Goal: Communication & Community: Answer question/provide support

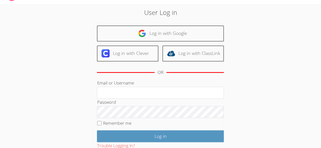
scroll to position [9, 0]
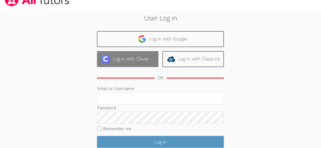
click at [139, 63] on link "Log in with Clever" at bounding box center [127, 59] width 61 height 16
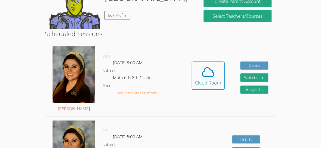
scroll to position [70, 0]
click at [201, 72] on icon at bounding box center [208, 72] width 14 height 14
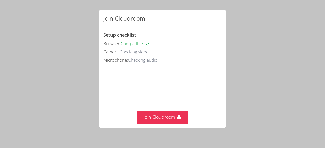
click at [8, 81] on div "Join Cloudroom Setup checklist Browser: Compatible Camera: Checking video... Mi…" at bounding box center [162, 74] width 325 height 148
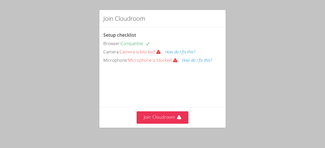
click at [80, 24] on div "Join Cloudroom Setup checklist Browser: Compatible Camera: Camera is blocked Ho…" at bounding box center [162, 74] width 325 height 148
click at [25, 56] on div "Join Cloudroom Setup checklist Browser: Compatible Camera: Camera is blocked Ho…" at bounding box center [162, 74] width 325 height 148
click at [160, 51] on icon at bounding box center [158, 52] width 4 height 4
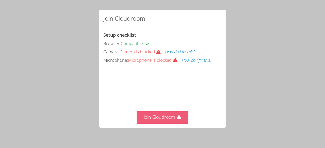
click at [161, 117] on button "Join Cloudroom" at bounding box center [162, 118] width 52 height 12
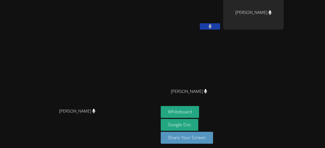
scroll to position [8, 0]
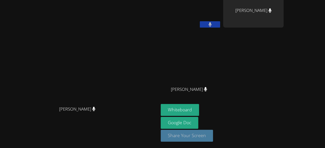
click at [184, 135] on button "Share Your Screen" at bounding box center [186, 136] width 52 height 12
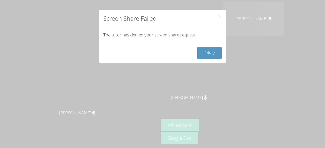
click at [217, 19] on icon "Close" at bounding box center [219, 17] width 4 height 4
click at [217, 16] on icon "Close" at bounding box center [219, 17] width 4 height 4
click at [212, 56] on button "Okay" at bounding box center [209, 53] width 24 height 12
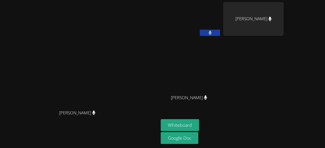
drag, startPoint x: 322, startPoint y: 45, endPoint x: 317, endPoint y: 77, distance: 31.5
click at [317, 77] on div "Melissa Salgado Melissa Salgado Diego Diego Mateo Christopher Mulato Ramirez Ni…" at bounding box center [162, 74] width 325 height 148
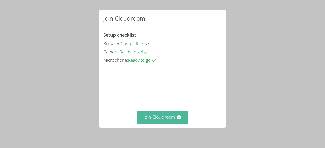
click at [156, 121] on button "Join Cloudroom" at bounding box center [162, 118] width 52 height 12
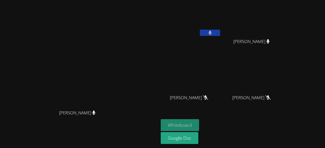
click at [199, 124] on button "Whiteboard" at bounding box center [179, 125] width 38 height 12
click at [199, 123] on button "Whiteboard" at bounding box center [179, 125] width 38 height 12
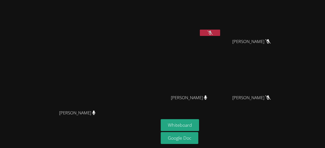
click at [212, 32] on icon at bounding box center [209, 33] width 5 height 4
click at [220, 32] on button at bounding box center [210, 33] width 20 height 6
click at [212, 31] on icon at bounding box center [209, 33] width 5 height 4
click at [220, 35] on button at bounding box center [210, 33] width 20 height 6
click at [212, 34] on icon at bounding box center [209, 33] width 5 height 4
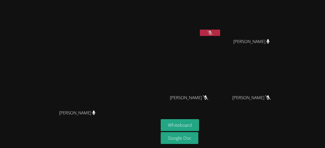
drag, startPoint x: 188, startPoint y: 0, endPoint x: 125, endPoint y: 30, distance: 70.0
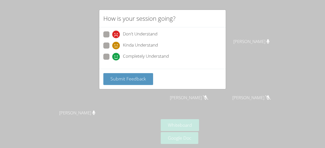
click at [216, 50] on div "Don't Understand Kinda Understand Completely Understand" at bounding box center [162, 48] width 126 height 42
click at [147, 56] on span "Completely Understand" at bounding box center [146, 57] width 46 height 8
click at [116, 56] on input "Completely Understand" at bounding box center [114, 56] width 4 height 4
radio input "true"
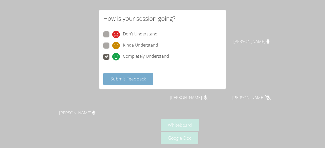
click at [123, 76] on span "Submit Feedback" at bounding box center [127, 79] width 35 height 6
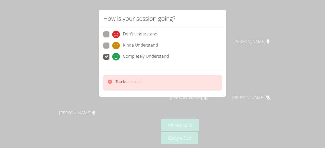
click at [184, 20] on div "How is your session going?" at bounding box center [162, 18] width 126 height 17
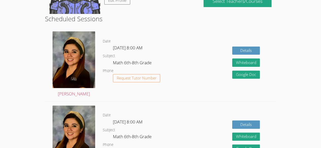
scroll to position [49, 0]
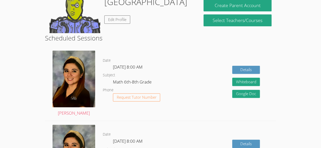
click at [172, 115] on div "Date Thu Sep 18, 8:00 AM Subject Math 6th-8th Grade Phone Request Tutor Number" at bounding box center [143, 84] width 81 height 74
click at [172, 114] on div "Date Thu Sep 18, 8:00 AM Subject Math 6th-8th Grade Phone Request Tutor Number" at bounding box center [143, 84] width 81 height 74
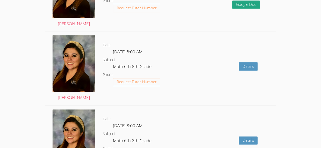
scroll to position [286, 0]
